Goal: Information Seeking & Learning: Learn about a topic

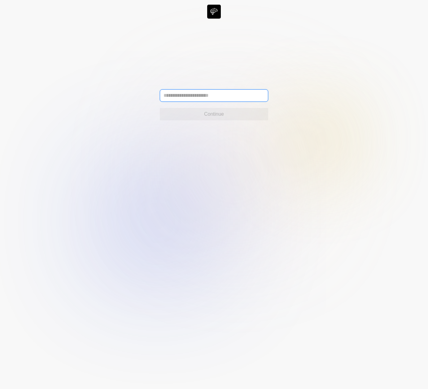
click at [185, 94] on input "text" at bounding box center [214, 95] width 109 height 12
type input "**********"
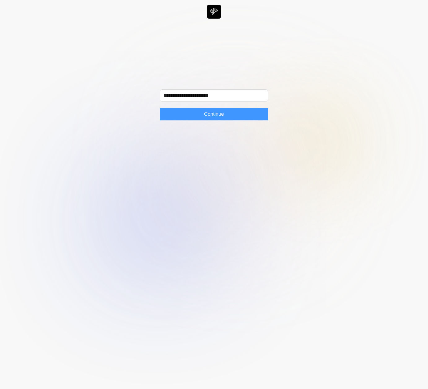
click at [217, 114] on span "Continue" at bounding box center [214, 113] width 20 height 7
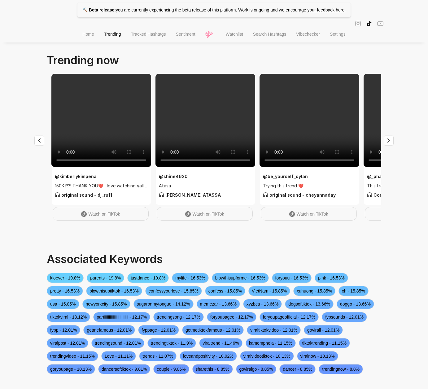
click at [93, 30] on li "Home" at bounding box center [88, 35] width 21 height 16
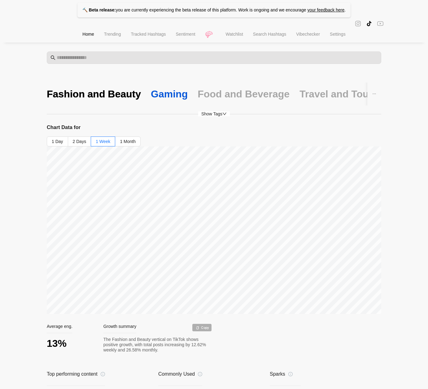
click at [174, 94] on div "Gaming" at bounding box center [169, 93] width 37 height 13
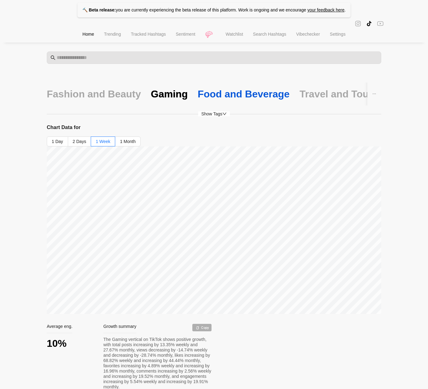
click at [232, 92] on div "Food and Beverage" at bounding box center [244, 93] width 92 height 13
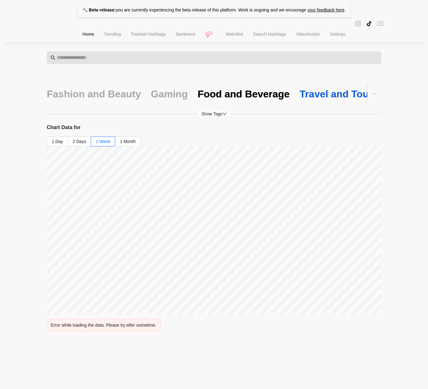
click at [309, 99] on div "Travel and Tourism" at bounding box center [345, 93] width 90 height 13
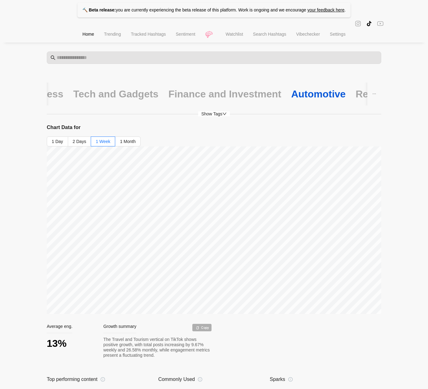
click at [293, 91] on div "Automotive" at bounding box center [318, 93] width 55 height 13
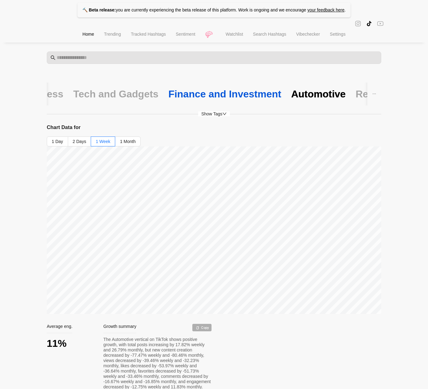
click at [170, 92] on div "Finance and Investment" at bounding box center [225, 93] width 113 height 13
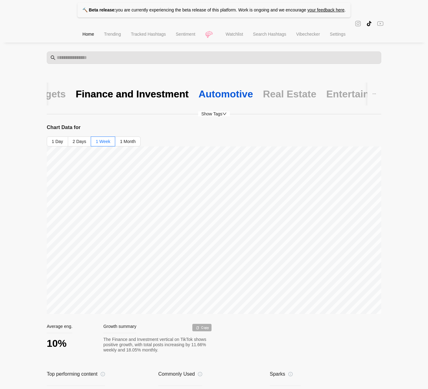
click at [201, 92] on div "Automotive" at bounding box center [226, 93] width 55 height 13
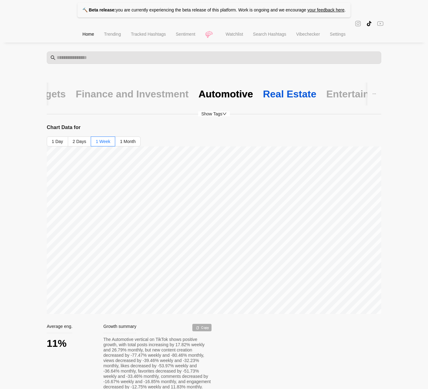
click at [263, 97] on div "Real Estate" at bounding box center [290, 93] width 54 height 13
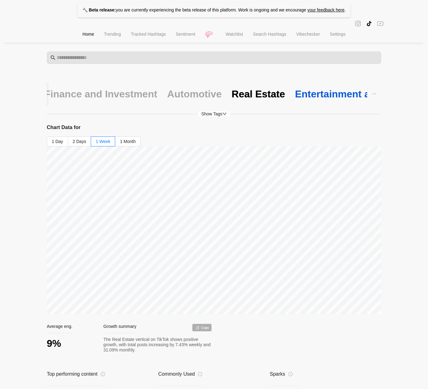
click at [295, 96] on div "Entertainment and Media" at bounding box center [354, 93] width 118 height 13
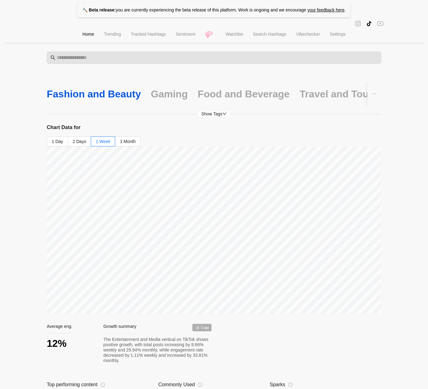
click at [87, 95] on div "Fashion and Beauty" at bounding box center [94, 93] width 94 height 13
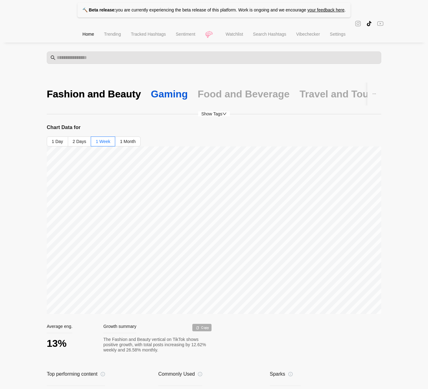
click at [158, 97] on div "Gaming" at bounding box center [169, 93] width 37 height 13
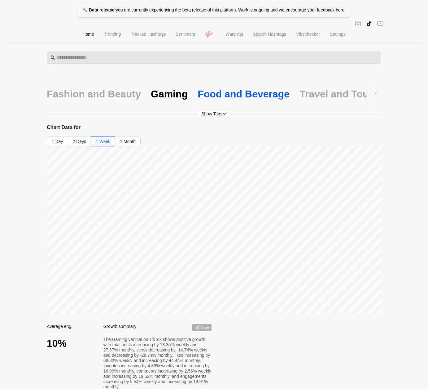
click at [219, 100] on div "Food and Beverage" at bounding box center [244, 93] width 92 height 13
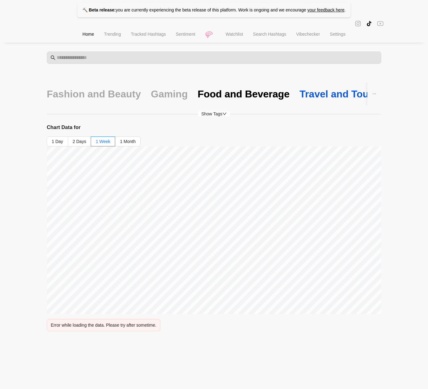
click at [314, 95] on div "Travel and Tourism" at bounding box center [345, 93] width 90 height 13
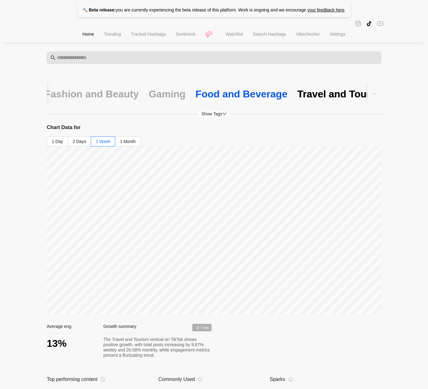
click at [258, 87] on div "Food and Beverage" at bounding box center [242, 93] width 92 height 13
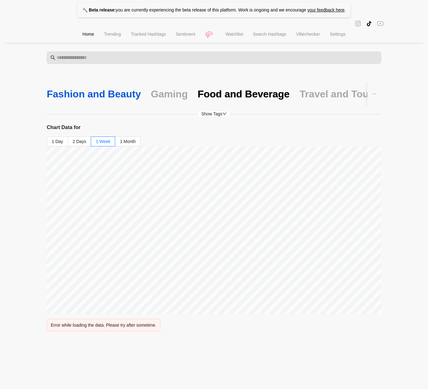
click at [68, 95] on div "Fashion and Beauty" at bounding box center [94, 93] width 94 height 13
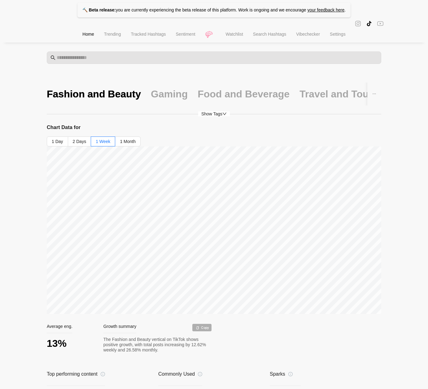
click at [119, 33] on li "Trending" at bounding box center [112, 35] width 27 height 16
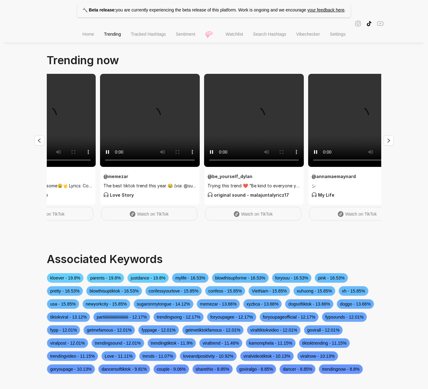
scroll to position [0, 369]
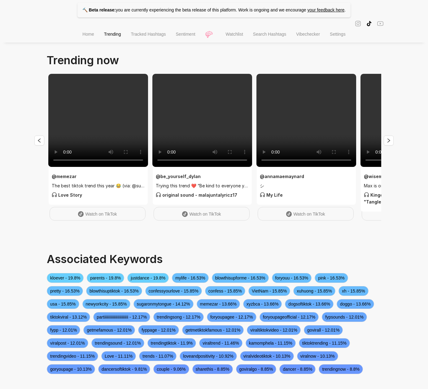
click at [88, 35] on span "Home" at bounding box center [87, 34] width 11 height 5
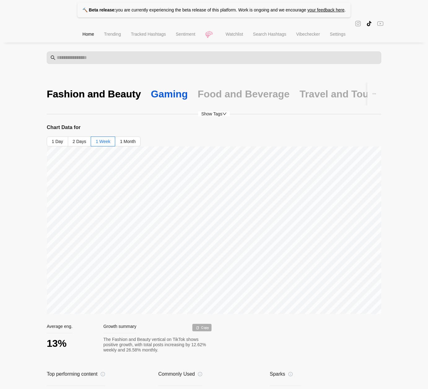
click at [169, 100] on div "Gaming" at bounding box center [169, 93] width 37 height 13
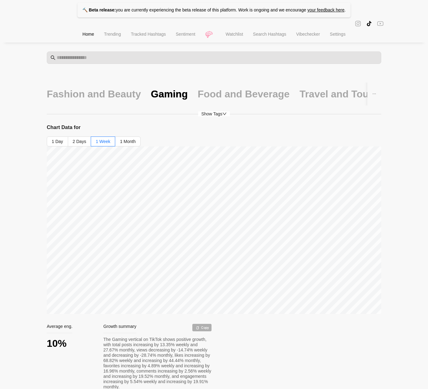
click at [240, 38] on li "Watchlist" at bounding box center [234, 35] width 27 height 16
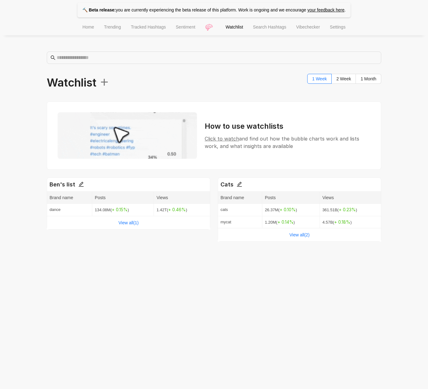
click at [277, 32] on li "Search Hashtags" at bounding box center [269, 28] width 43 height 16
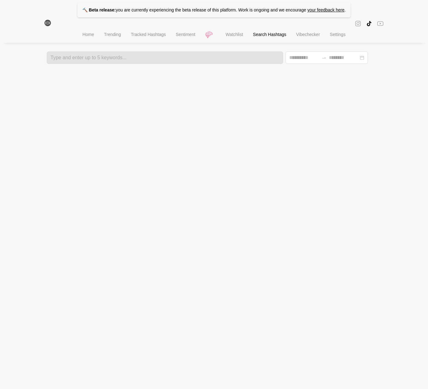
click at [111, 35] on span "Trending" at bounding box center [112, 34] width 17 height 5
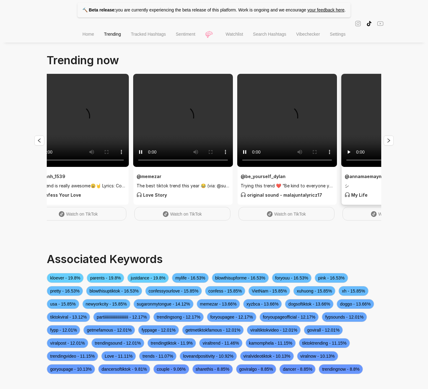
scroll to position [0, 301]
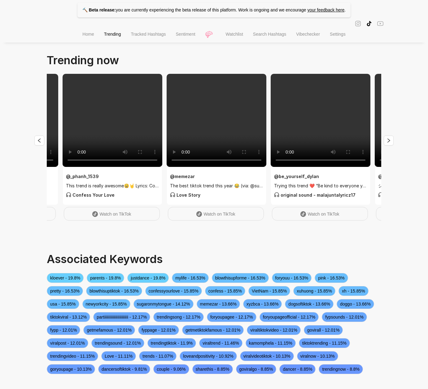
click at [86, 35] on span "Home" at bounding box center [87, 34] width 11 height 5
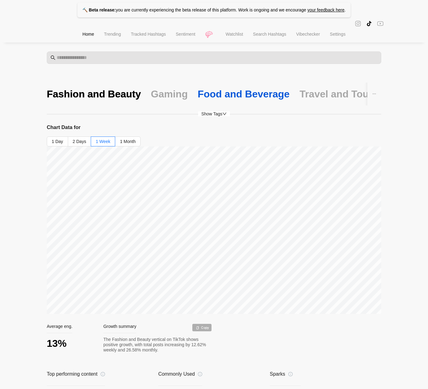
click at [259, 91] on div "Food and Beverage" at bounding box center [244, 93] width 92 height 13
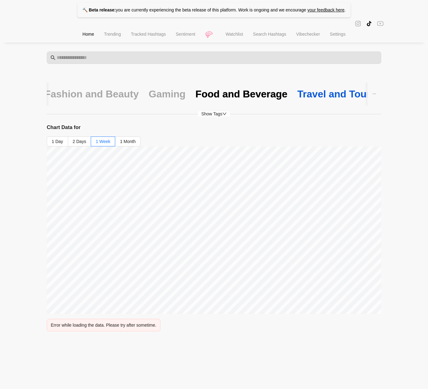
click at [304, 99] on div "Travel and Tourism" at bounding box center [343, 93] width 90 height 13
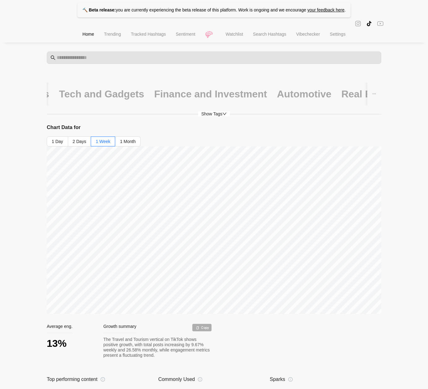
click at [304, 99] on div "Fashion and Beauty Gaming Food and Beverage Travel and Tourism Health and Fitne…" at bounding box center [65, 93] width 915 height 23
click at [342, 96] on div "Real Estate" at bounding box center [369, 93] width 54 height 13
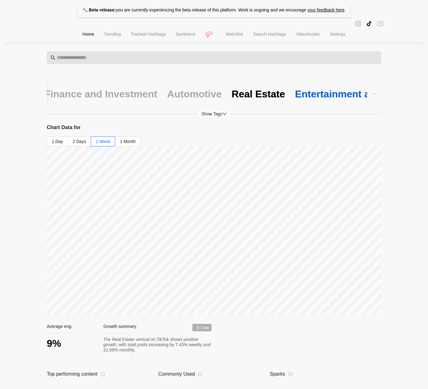
click at [322, 96] on div "Entertainment and Media" at bounding box center [354, 93] width 118 height 13
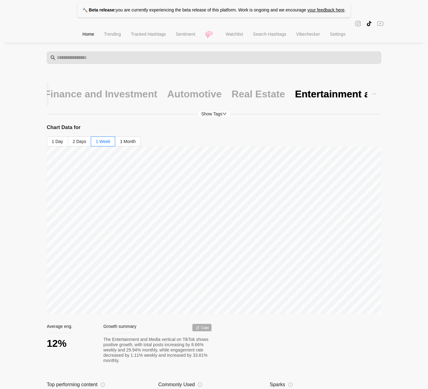
click at [107, 32] on span "Trending" at bounding box center [112, 34] width 17 height 5
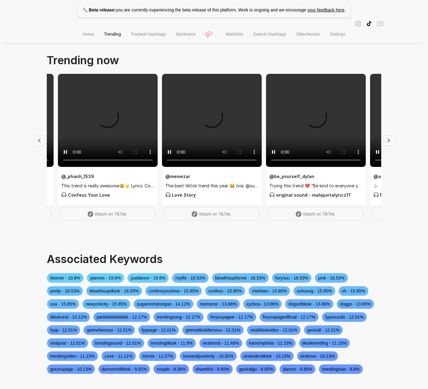
scroll to position [0, 328]
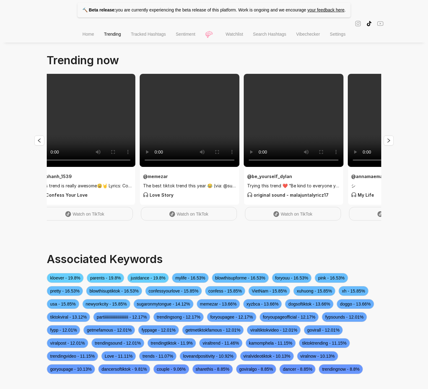
click at [180, 216] on span "Watch on TikTok" at bounding box center [193, 213] width 32 height 5
click at [160, 175] on strong "@ memezar" at bounding box center [155, 176] width 25 height 5
click at [197, 213] on span "Watch on TikTok" at bounding box center [193, 213] width 32 height 5
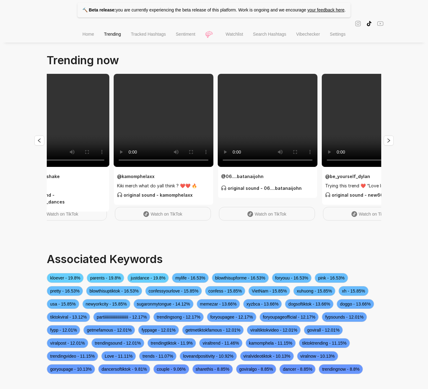
scroll to position [0, 1753]
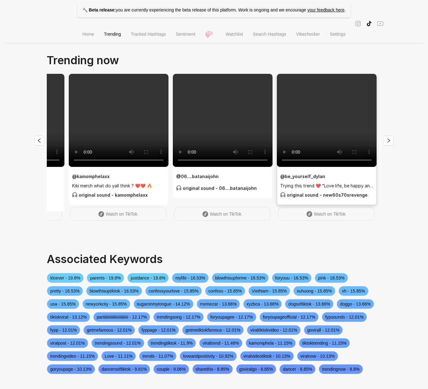
click at [337, 122] on video at bounding box center [327, 120] width 100 height 93
click at [321, 218] on link "Watch on TikTok" at bounding box center [326, 214] width 96 height 14
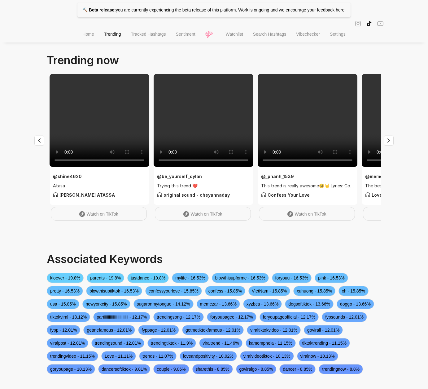
scroll to position [0, 0]
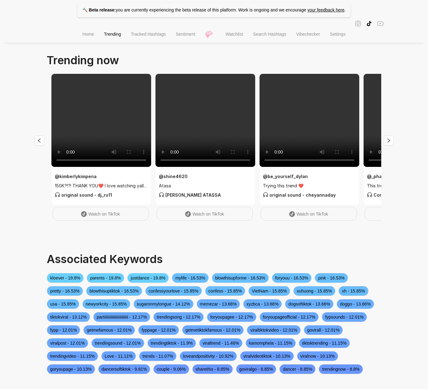
click at [104, 37] on span "Trending" at bounding box center [112, 34] width 17 height 5
click at [89, 33] on span "Home" at bounding box center [87, 34] width 11 height 5
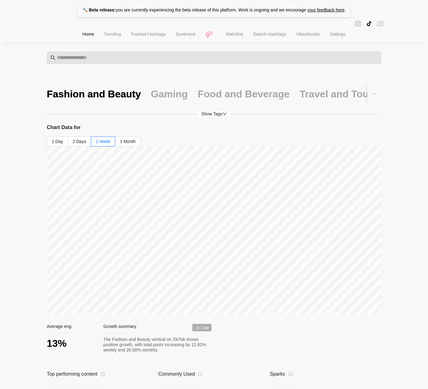
click at [173, 146] on div "Chart Data for 1 Day 2 Days 1 Week 1 Month" at bounding box center [214, 218] width 335 height 190
